Goal: Transaction & Acquisition: Obtain resource

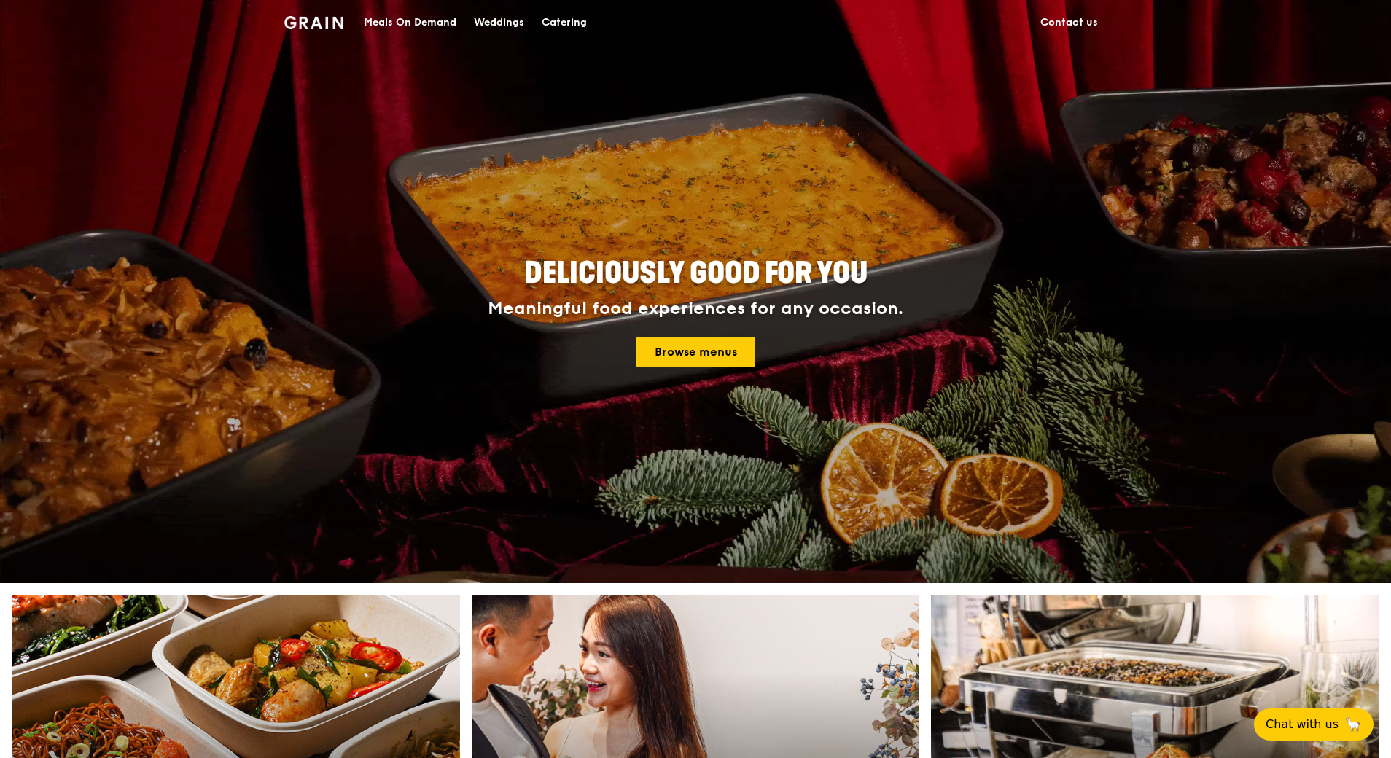
click at [561, 18] on div "Catering" at bounding box center [564, 23] width 45 height 44
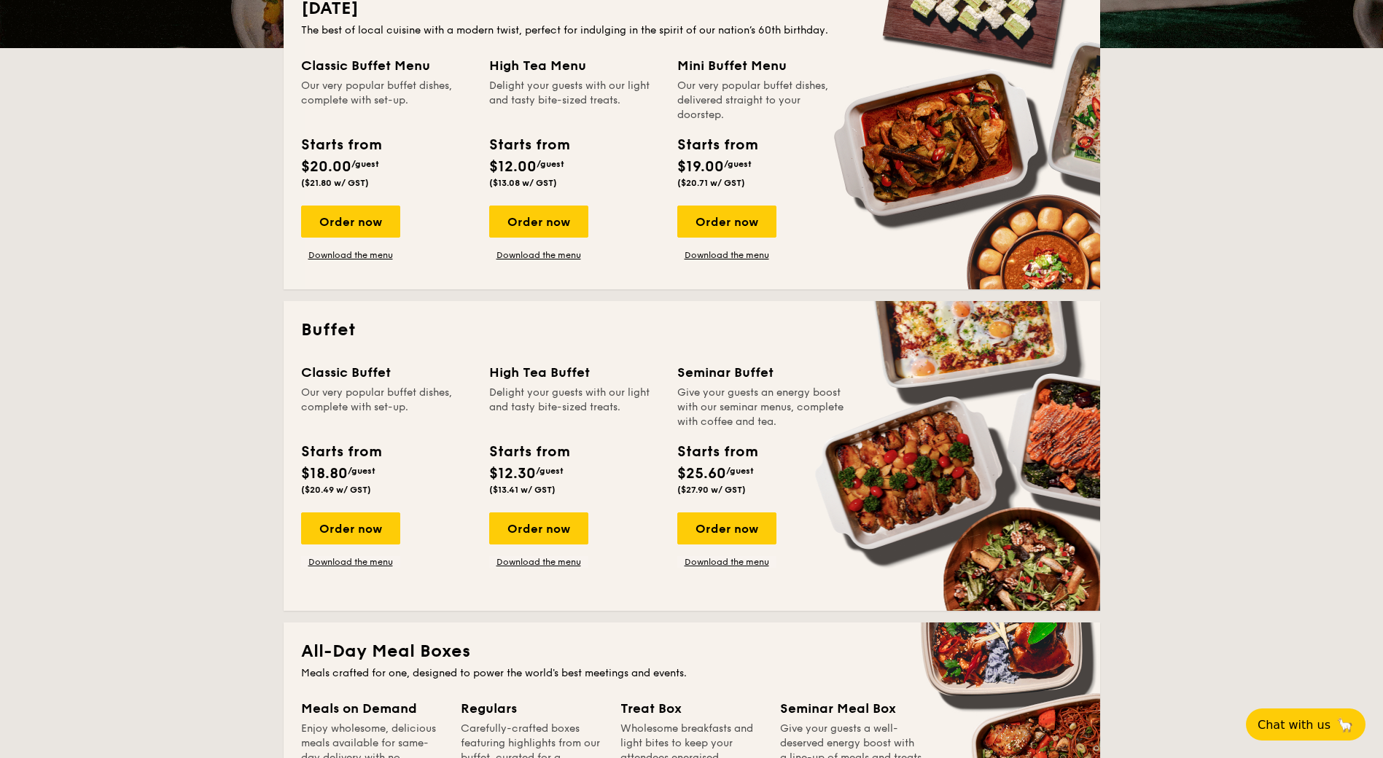
scroll to position [365, 0]
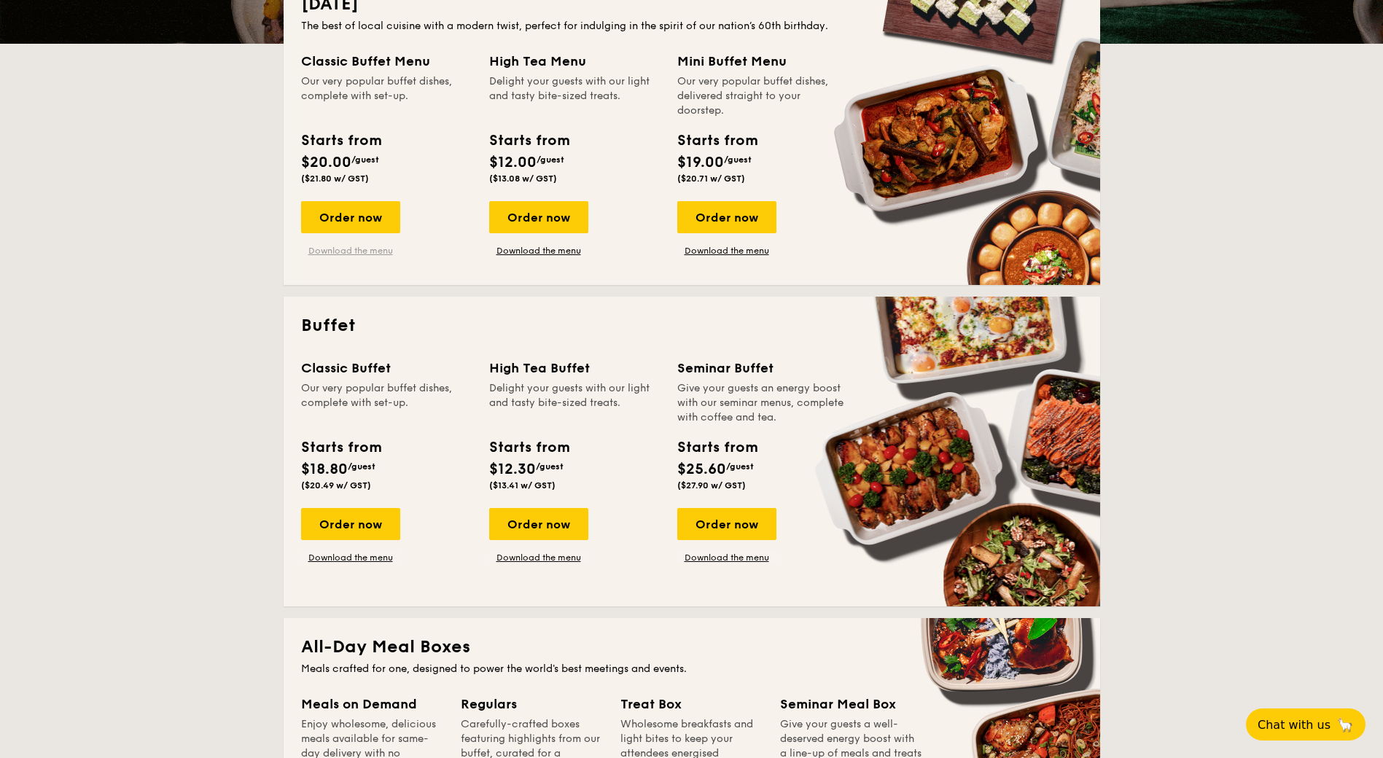
click at [346, 248] on link "Download the menu" at bounding box center [350, 251] width 99 height 12
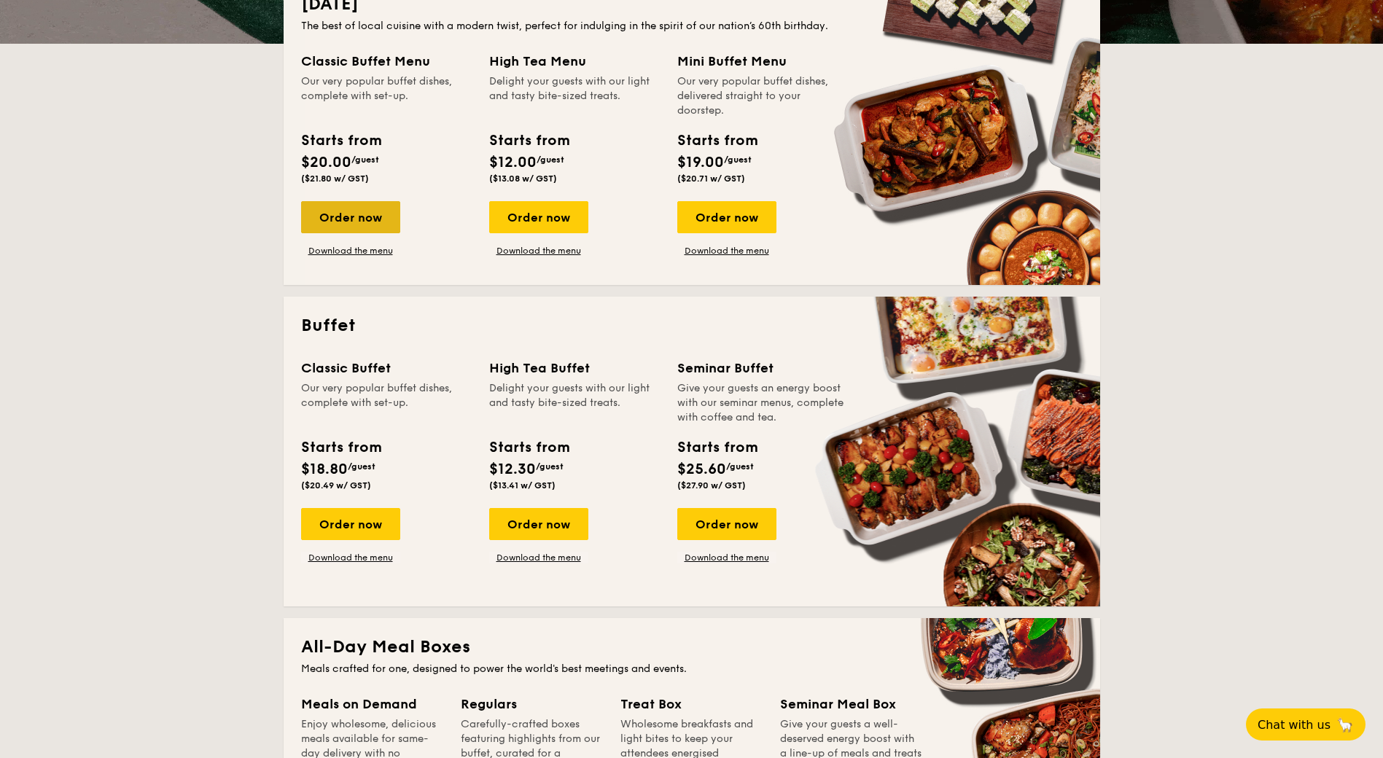
click at [356, 217] on div "Order now" at bounding box center [350, 217] width 99 height 32
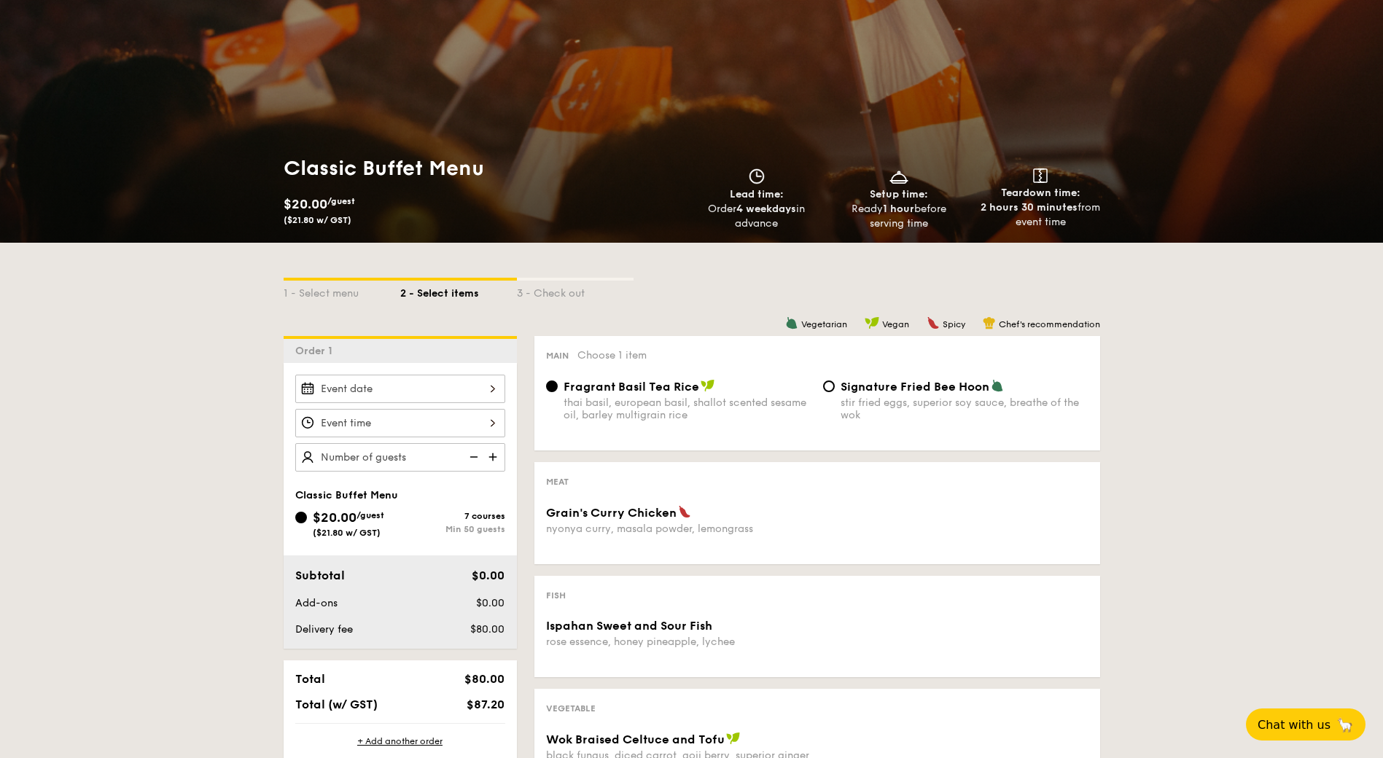
scroll to position [73, 0]
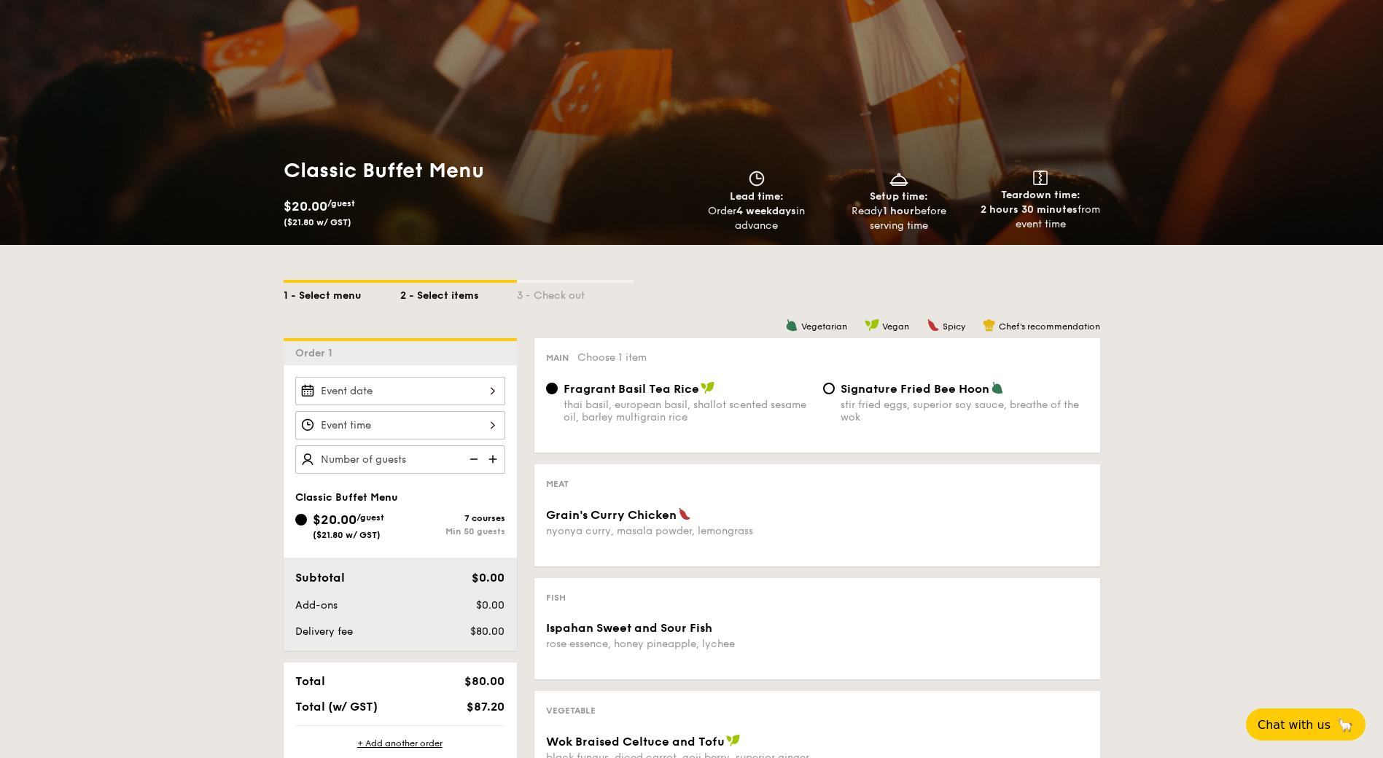
click at [323, 294] on div "1 - Select menu" at bounding box center [342, 293] width 117 height 20
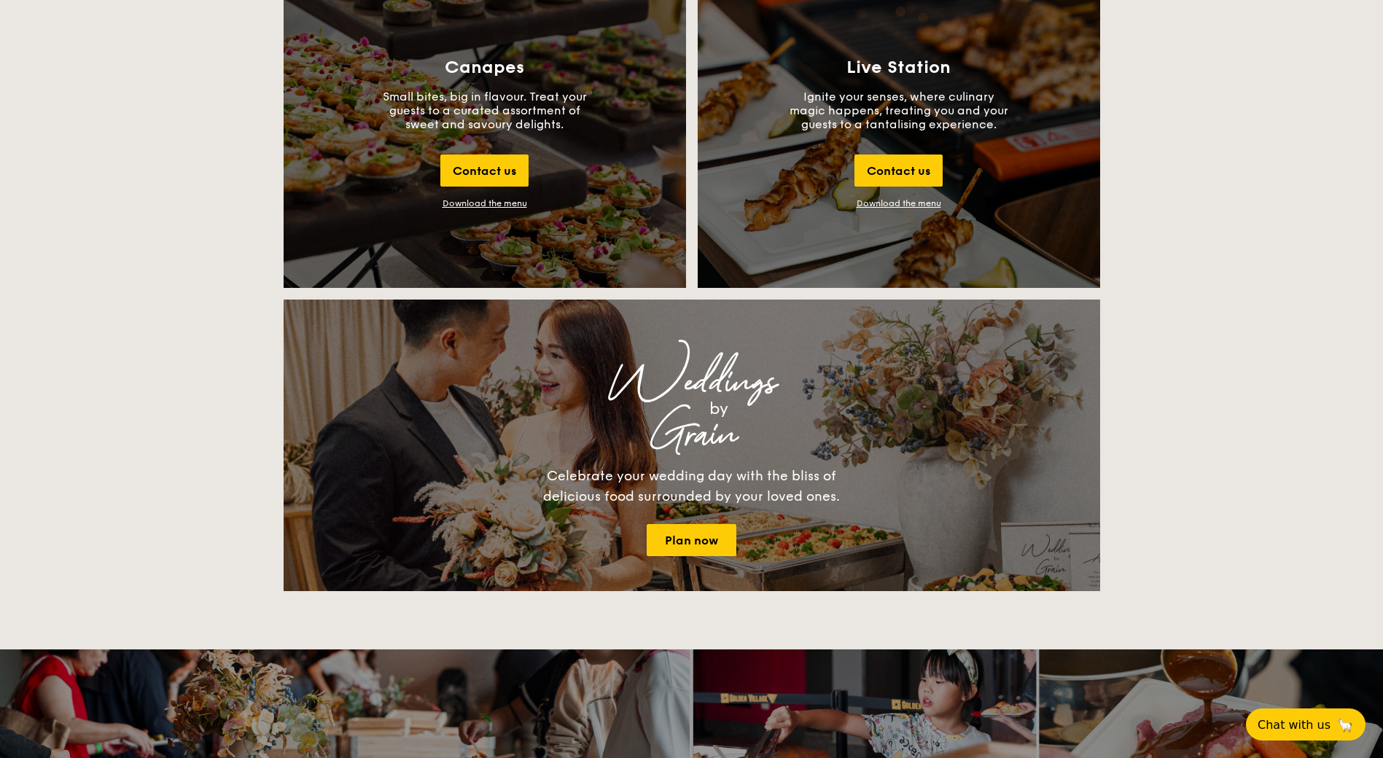
scroll to position [1373, 0]
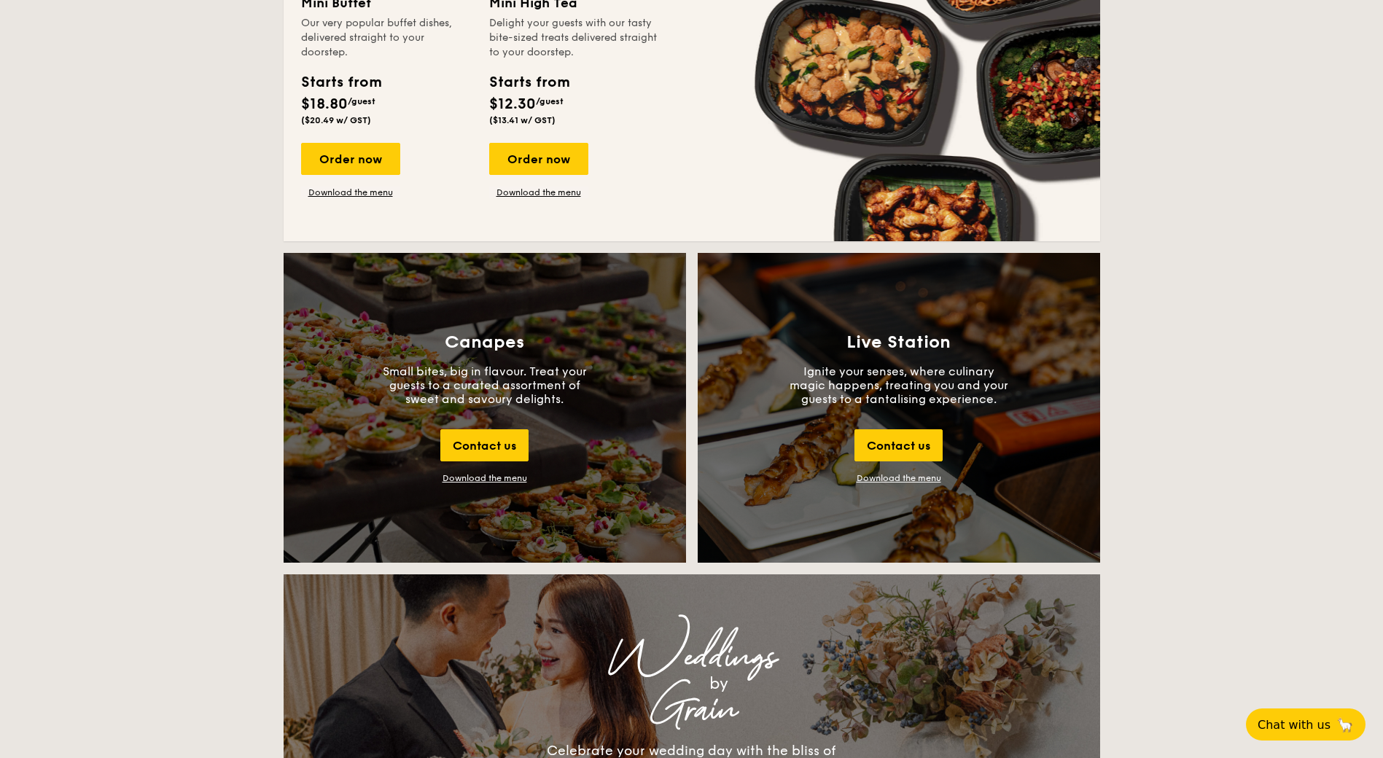
click at [888, 479] on link "Download the menu" at bounding box center [899, 478] width 85 height 10
click at [475, 477] on div "Download the menu" at bounding box center [485, 478] width 85 height 10
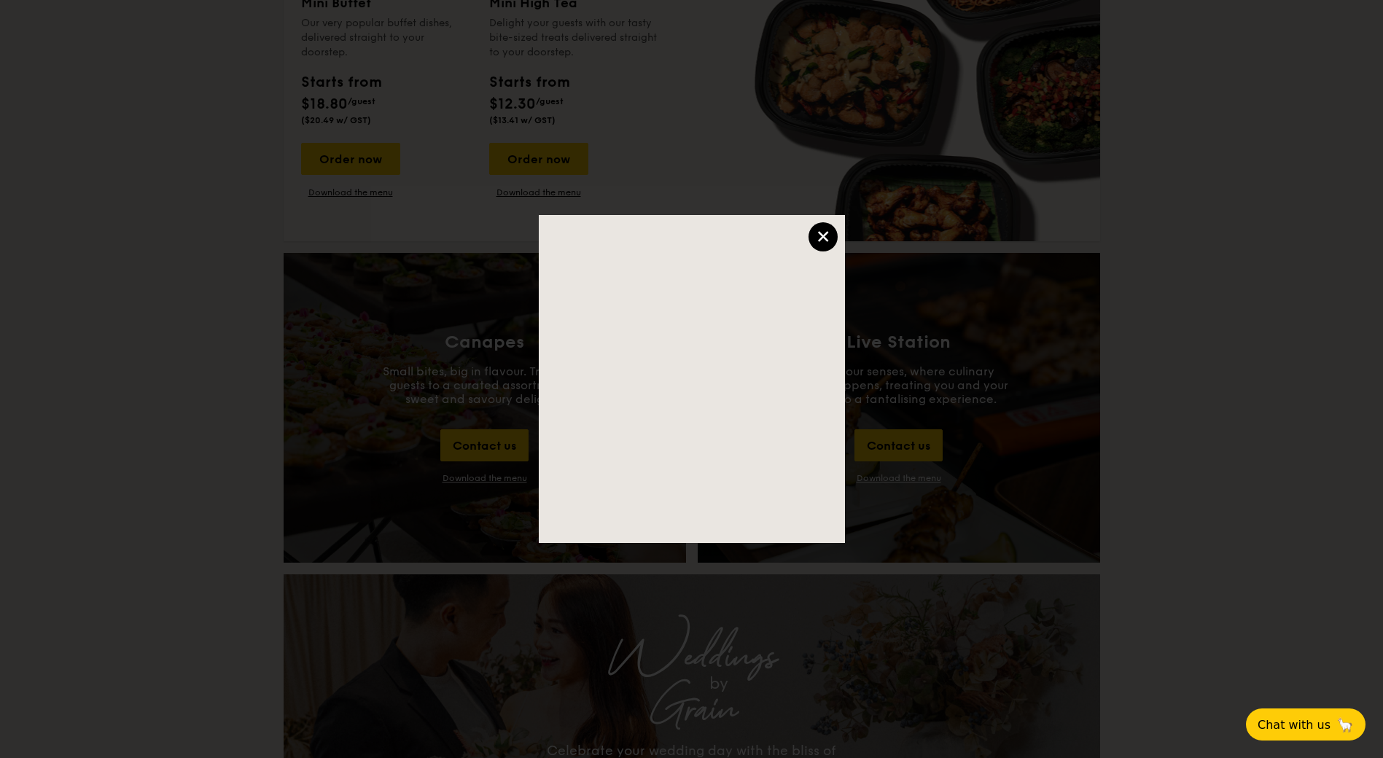
click at [823, 237] on div "×" at bounding box center [823, 236] width 29 height 29
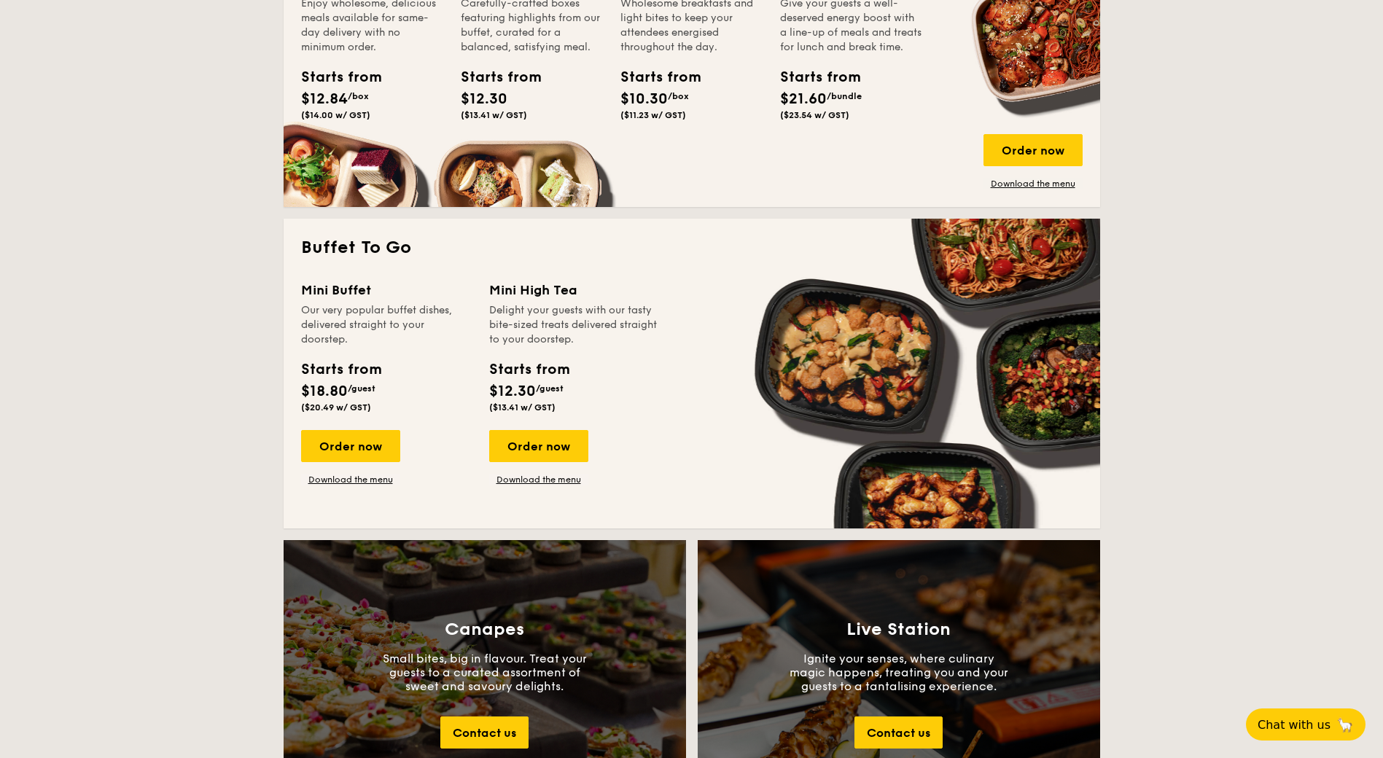
scroll to position [1081, 0]
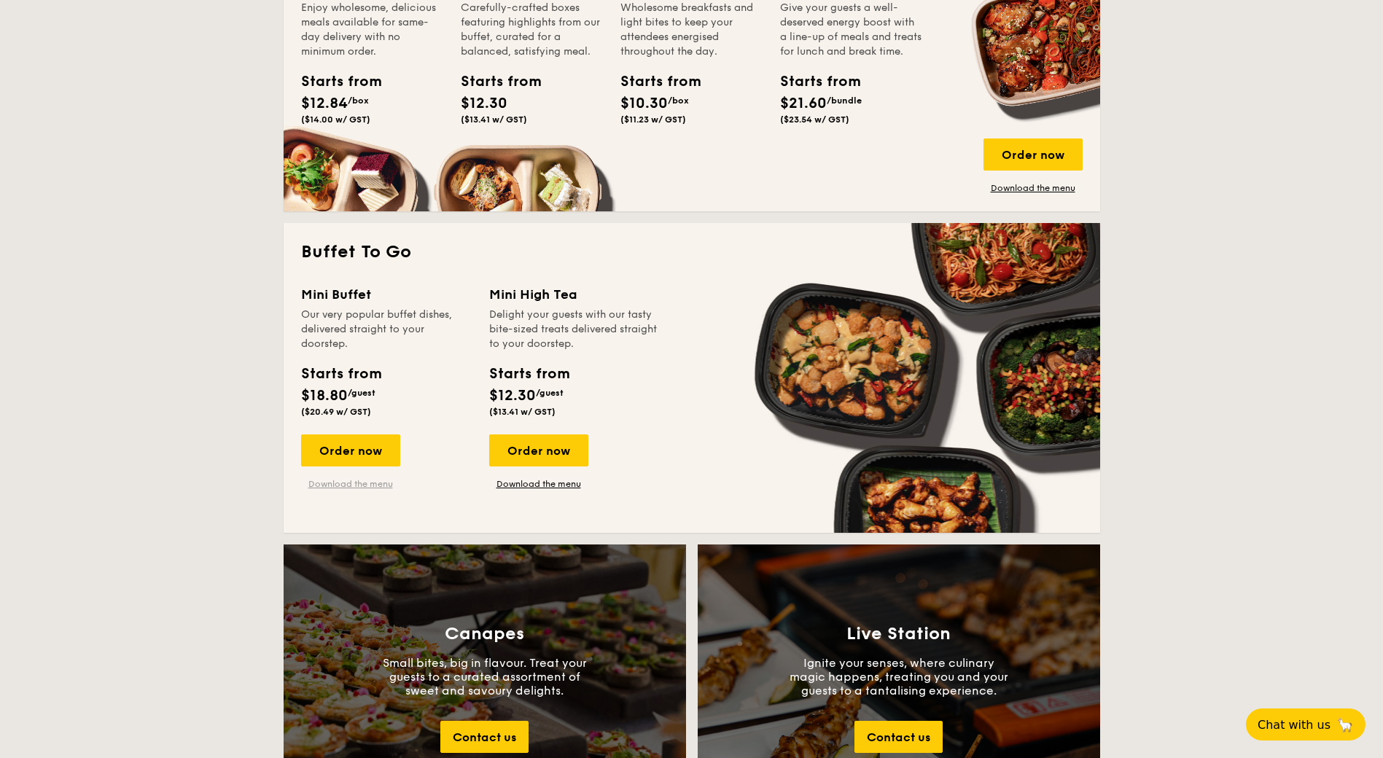
click at [350, 485] on link "Download the menu" at bounding box center [350, 484] width 99 height 12
